Goal: Communication & Community: Share content

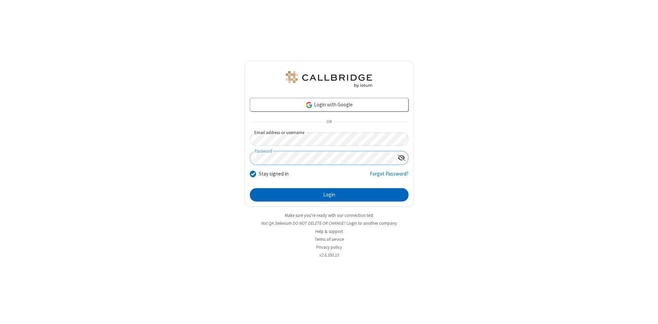
click at [329, 195] on button "Login" at bounding box center [329, 195] width 159 height 14
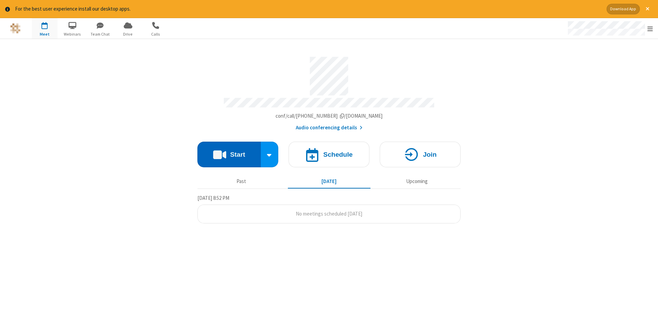
click at [229, 152] on button "Start" at bounding box center [228, 155] width 63 height 26
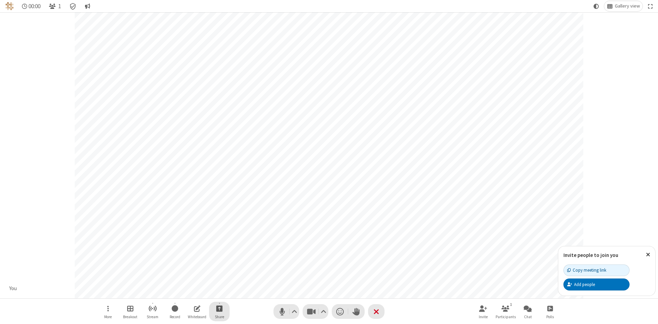
click at [219, 309] on span "Start sharing" at bounding box center [219, 308] width 7 height 9
click at [191, 292] on span "Share my screen" at bounding box center [192, 293] width 8 height 6
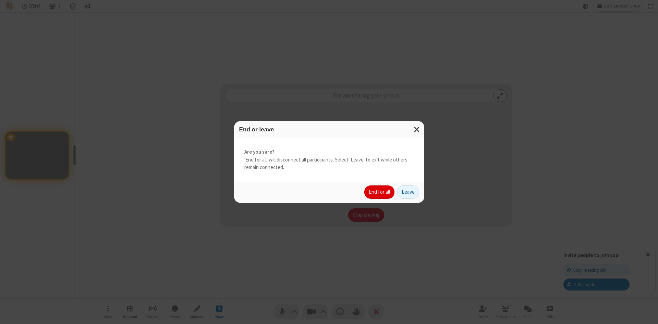
click at [379, 192] on button "End for all" at bounding box center [379, 193] width 30 height 14
